Goal: Communication & Community: Answer question/provide support

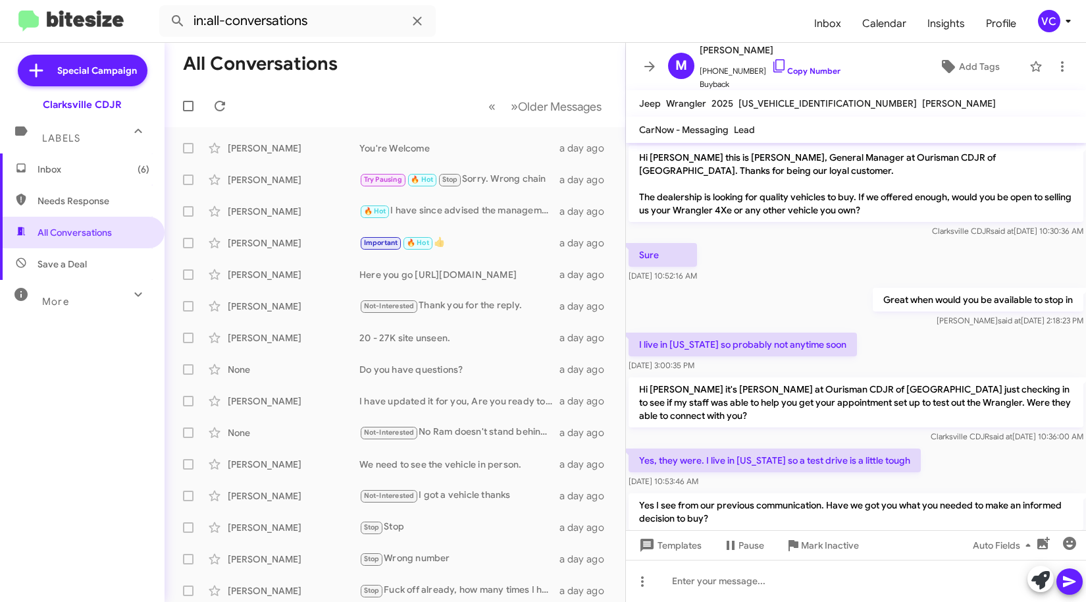
scroll to position [234, 0]
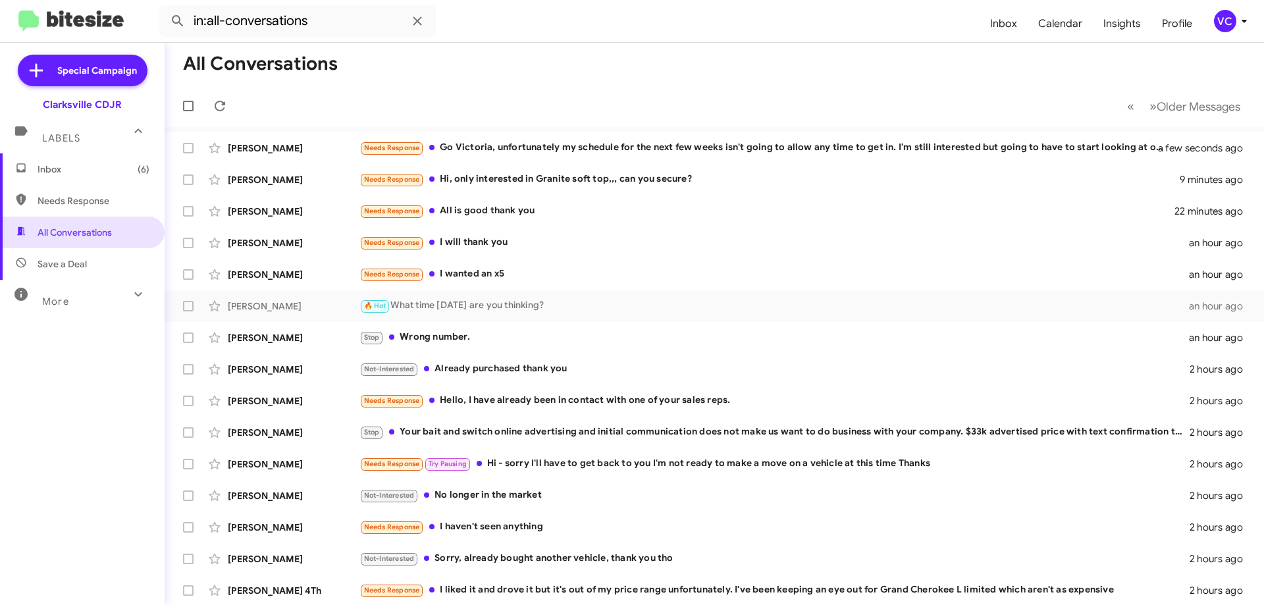
click at [646, 66] on mat-toolbar-row "All Conversations" at bounding box center [714, 64] width 1099 height 42
click at [603, 43] on mat-toolbar-row "All Conversations" at bounding box center [714, 64] width 1099 height 42
drag, startPoint x: 564, startPoint y: 78, endPoint x: 543, endPoint y: 91, distance: 23.9
click at [564, 78] on mat-toolbar-row "All Conversations" at bounding box center [714, 64] width 1099 height 42
click at [648, 90] on mat-toolbar-row "« Previous » Next Older Messages" at bounding box center [714, 106] width 1099 height 42
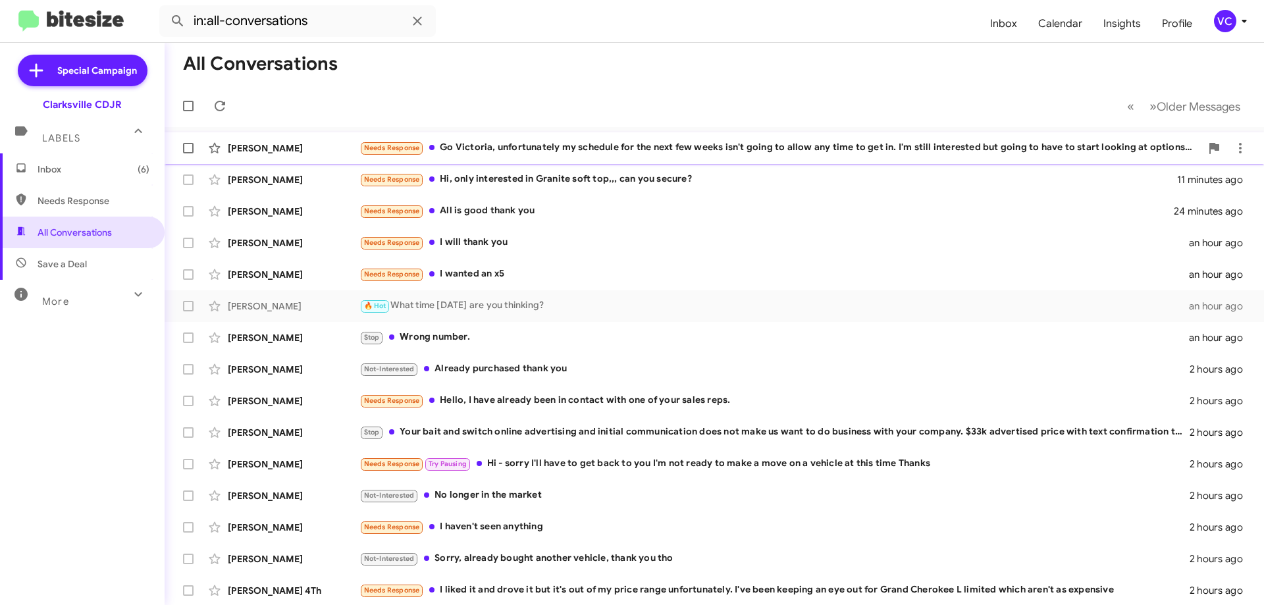
click at [621, 151] on div "Needs Response Go Victoria, unfortunately my schedule for the next few weeks is…" at bounding box center [779, 147] width 841 height 15
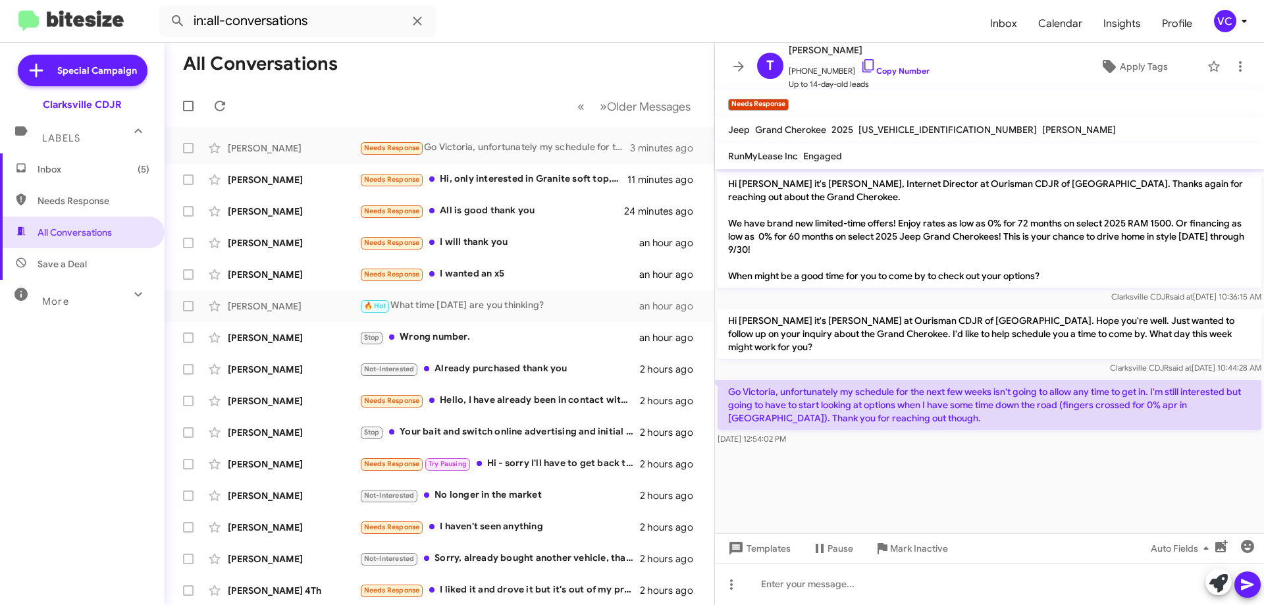
click at [924, 495] on cdk-virtual-scroll-viewport "Hi [PERSON_NAME] it's [PERSON_NAME], Internet Director at Ourisman CDJR of [GEO…" at bounding box center [989, 351] width 549 height 364
click at [926, 473] on cdk-virtual-scroll-viewport "Hi [PERSON_NAME] it's [PERSON_NAME], Internet Director at Ourisman CDJR of [GEO…" at bounding box center [989, 351] width 549 height 364
